Goal: Transaction & Acquisition: Purchase product/service

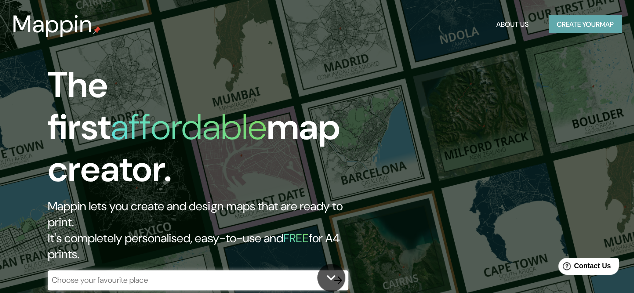
click at [568, 29] on button "Create your map" at bounding box center [585, 24] width 73 height 19
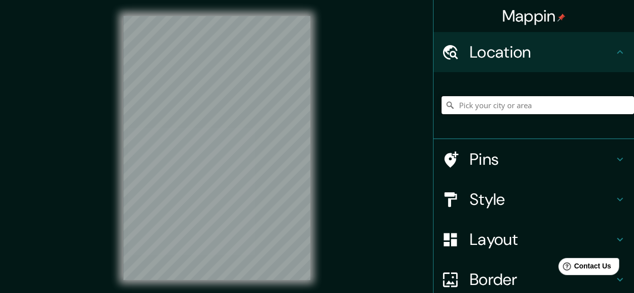
click at [475, 107] on input "Pick your city or area" at bounding box center [537, 105] width 192 height 18
type input "[GEOGRAPHIC_DATA], [GEOGRAPHIC_DATA], [GEOGRAPHIC_DATA], [GEOGRAPHIC_DATA]"
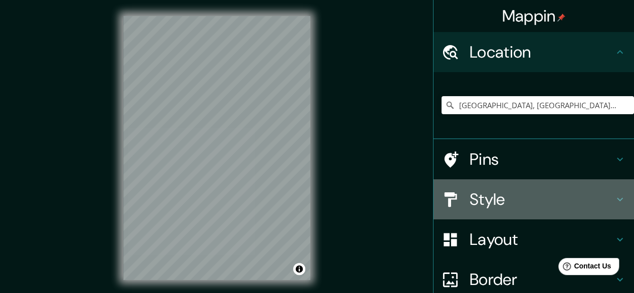
click at [497, 206] on h4 "Style" at bounding box center [541, 199] width 144 height 20
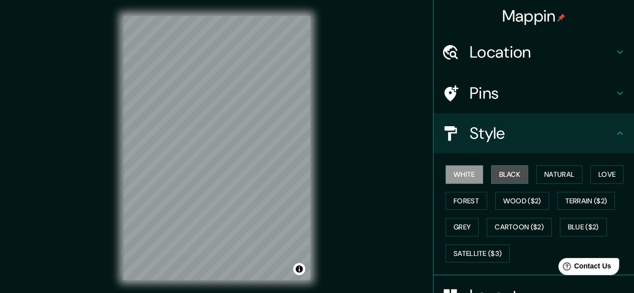
click at [498, 170] on button "Black" at bounding box center [510, 174] width 38 height 19
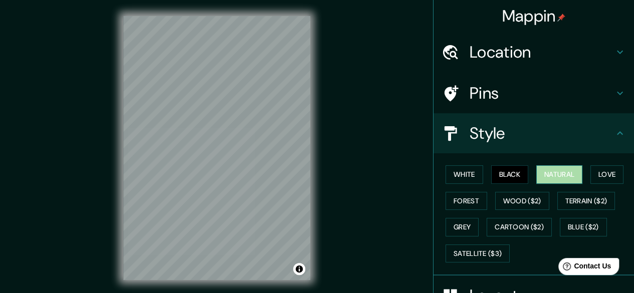
click at [559, 172] on button "Natural" at bounding box center [559, 174] width 46 height 19
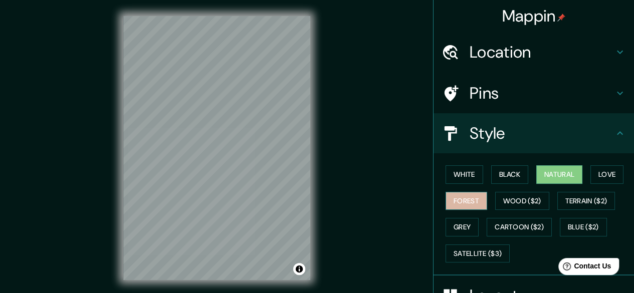
click at [466, 194] on button "Forest" at bounding box center [466, 201] width 42 height 19
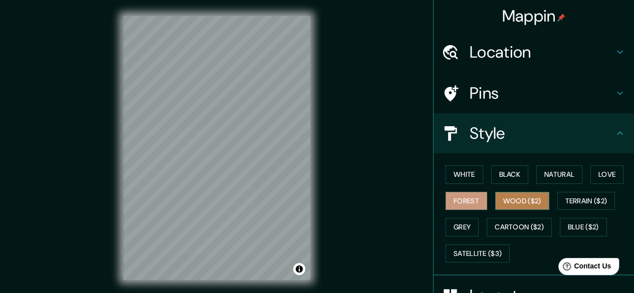
click at [515, 202] on button "Wood ($2)" at bounding box center [522, 201] width 54 height 19
